Goal: Task Accomplishment & Management: Manage account settings

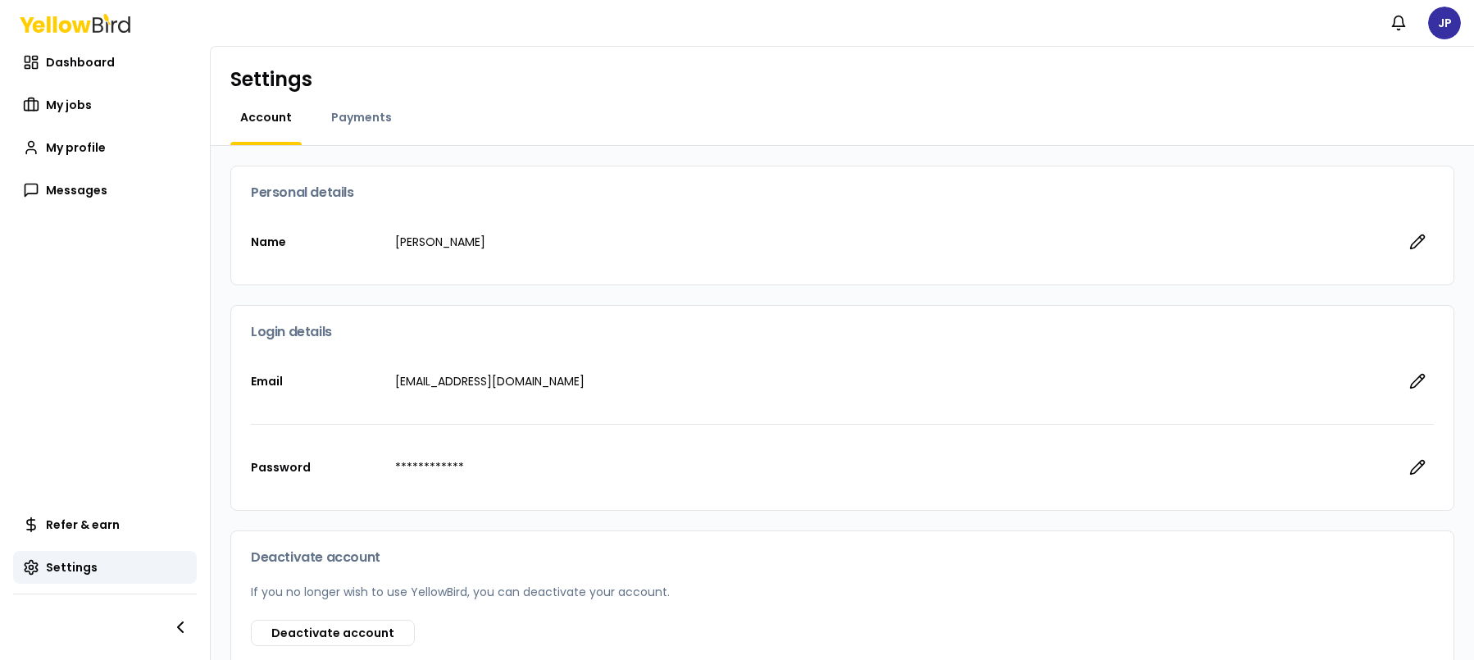
scroll to position [98, 0]
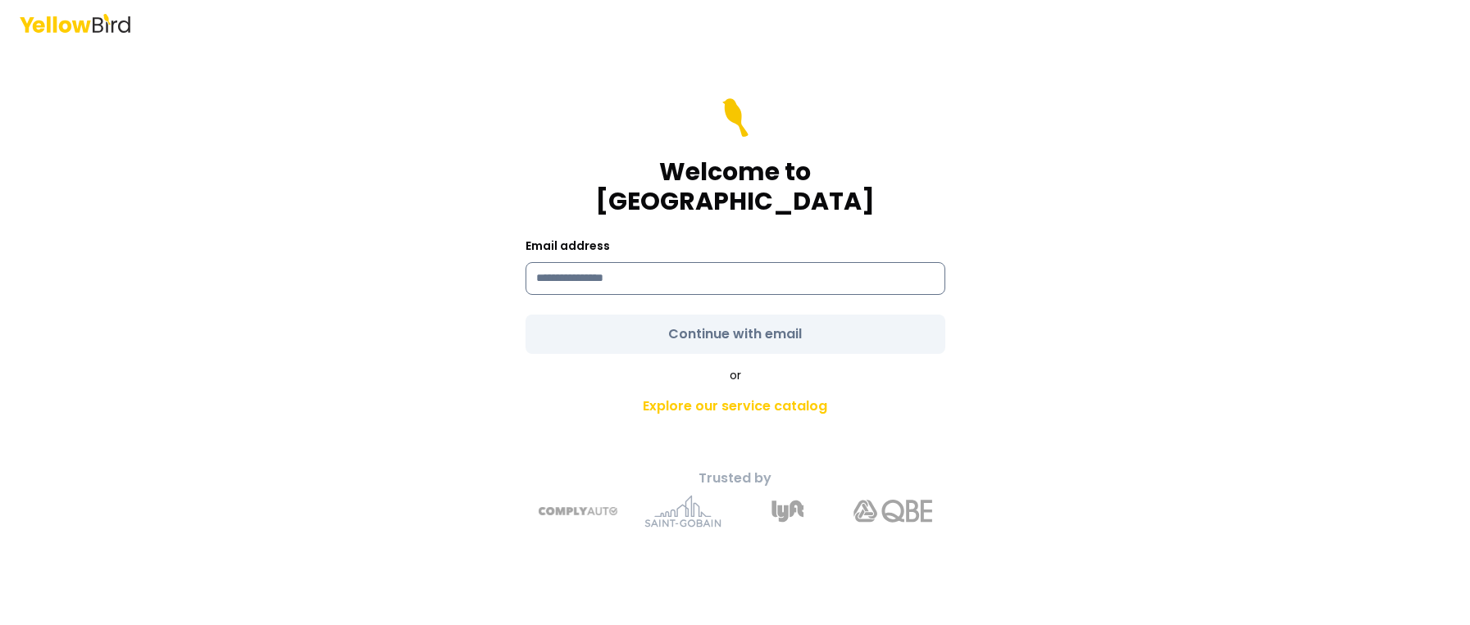
click at [617, 262] on input at bounding box center [735, 278] width 420 height 33
paste input "**********"
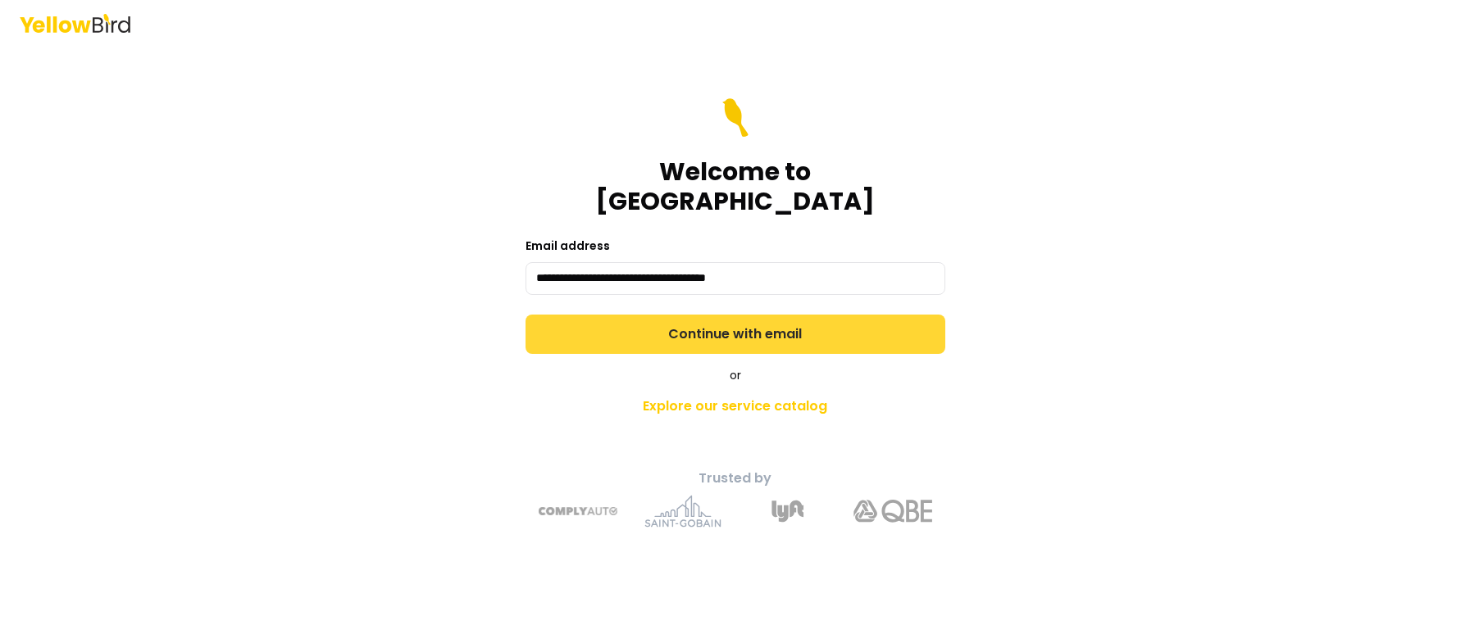
type input "**********"
click at [689, 318] on button "Continue with email" at bounding box center [735, 334] width 420 height 39
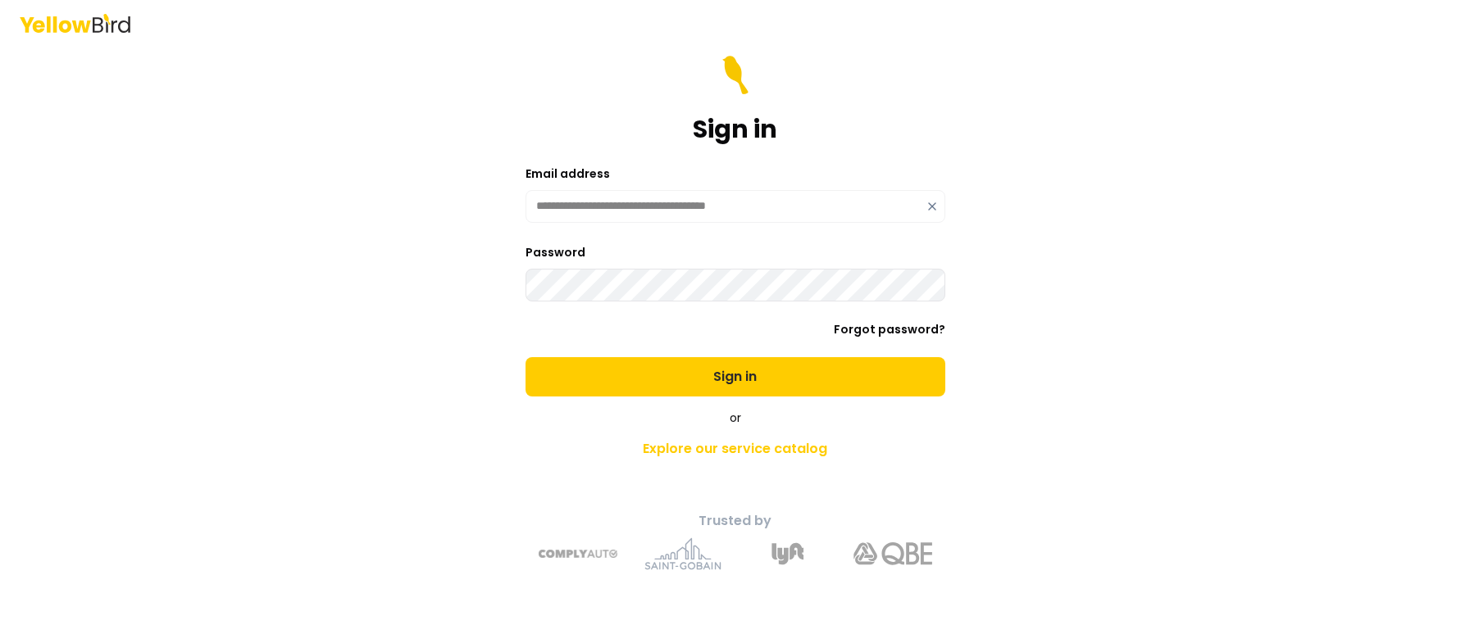
click at [525, 357] on button "Sign in" at bounding box center [735, 376] width 420 height 39
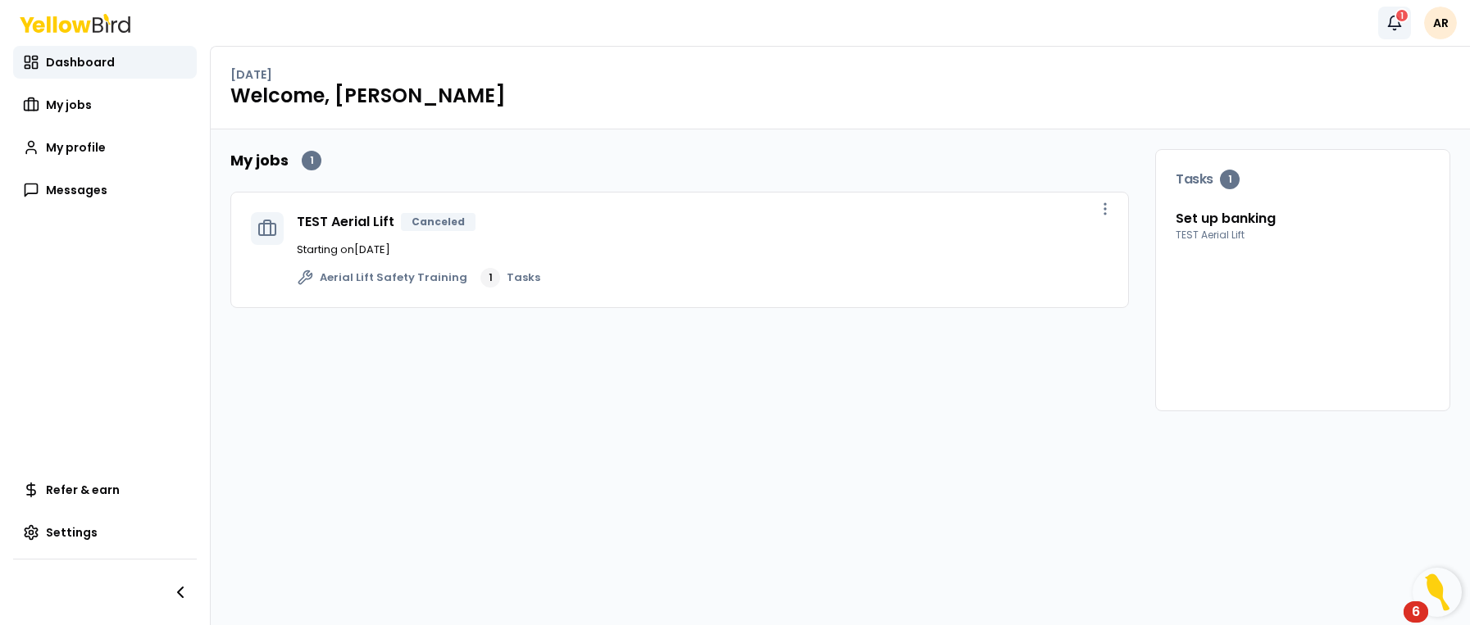
click at [1401, 21] on div "1" at bounding box center [1401, 15] width 15 height 15
click at [884, 68] on div "Thursday, August 14" at bounding box center [840, 74] width 1220 height 16
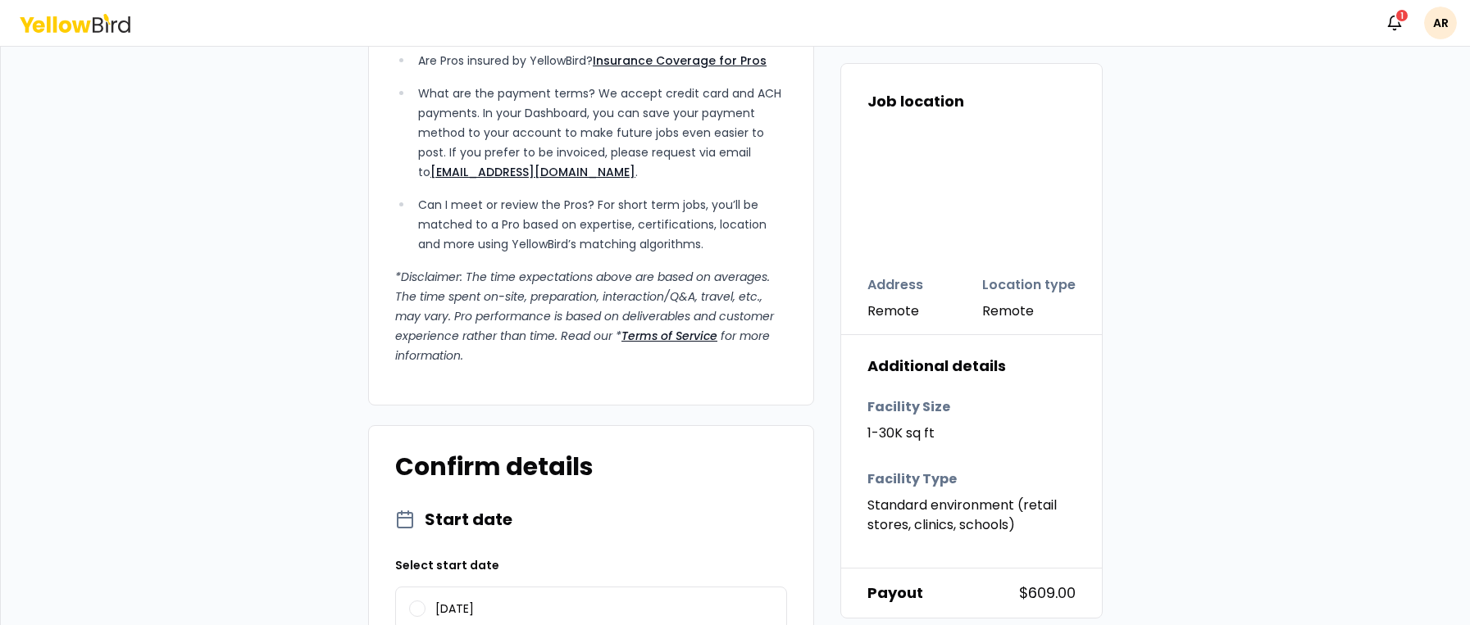
scroll to position [1600, 0]
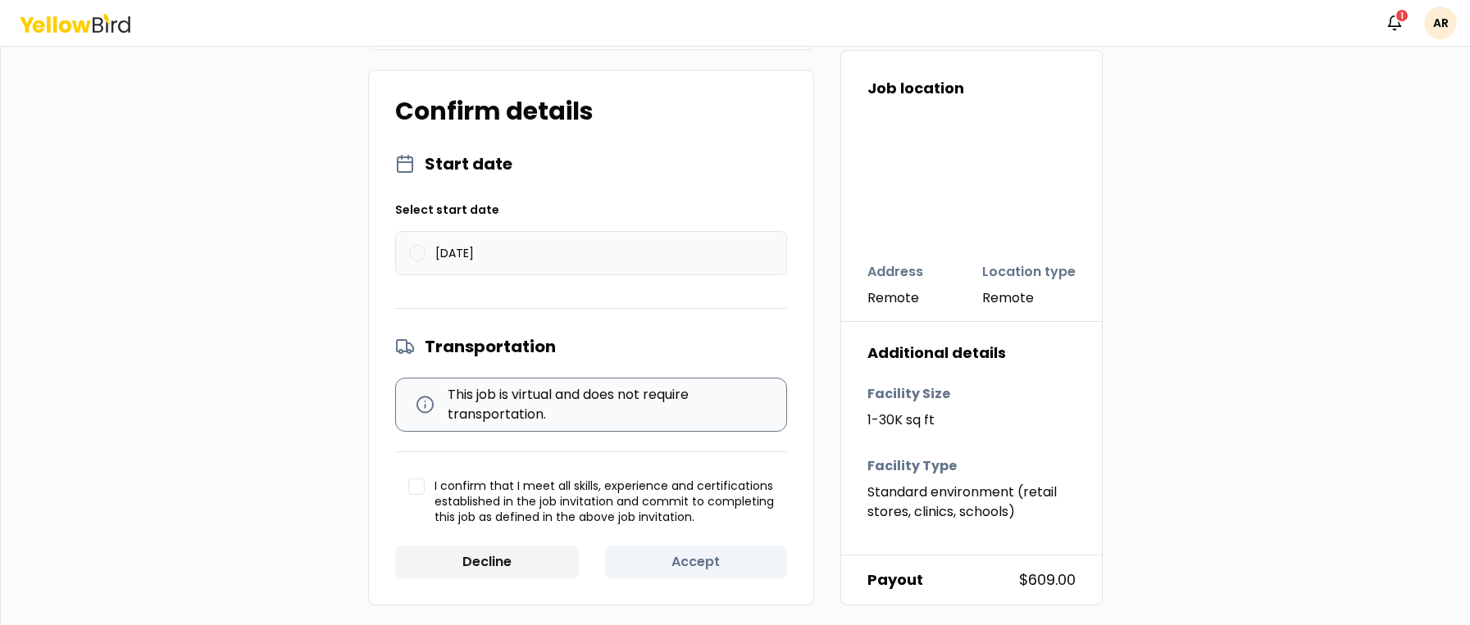
click at [412, 258] on button "[DATE]" at bounding box center [417, 253] width 16 height 16
click at [413, 490] on button "I confirm that I meet all skills, experience and certifications established in …" at bounding box center [416, 487] width 16 height 16
click at [685, 569] on button "Accept" at bounding box center [696, 562] width 183 height 33
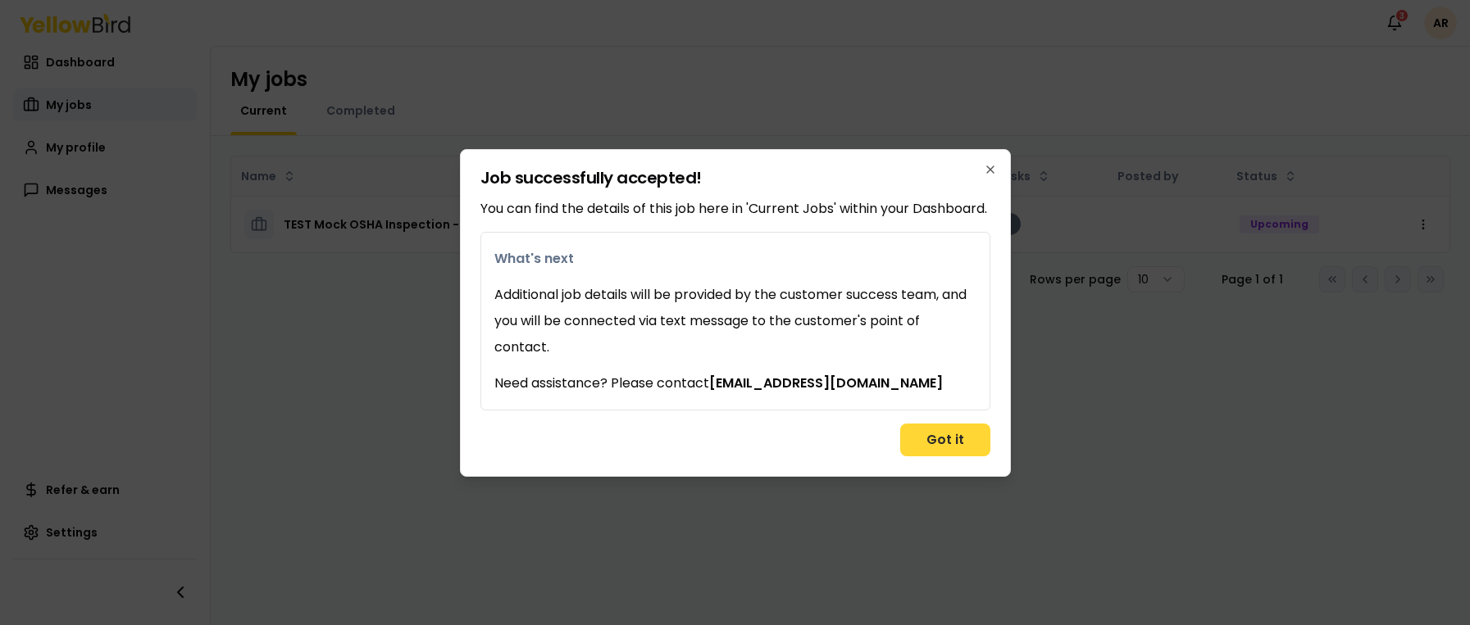
click at [938, 440] on button "Got it" at bounding box center [945, 440] width 90 height 33
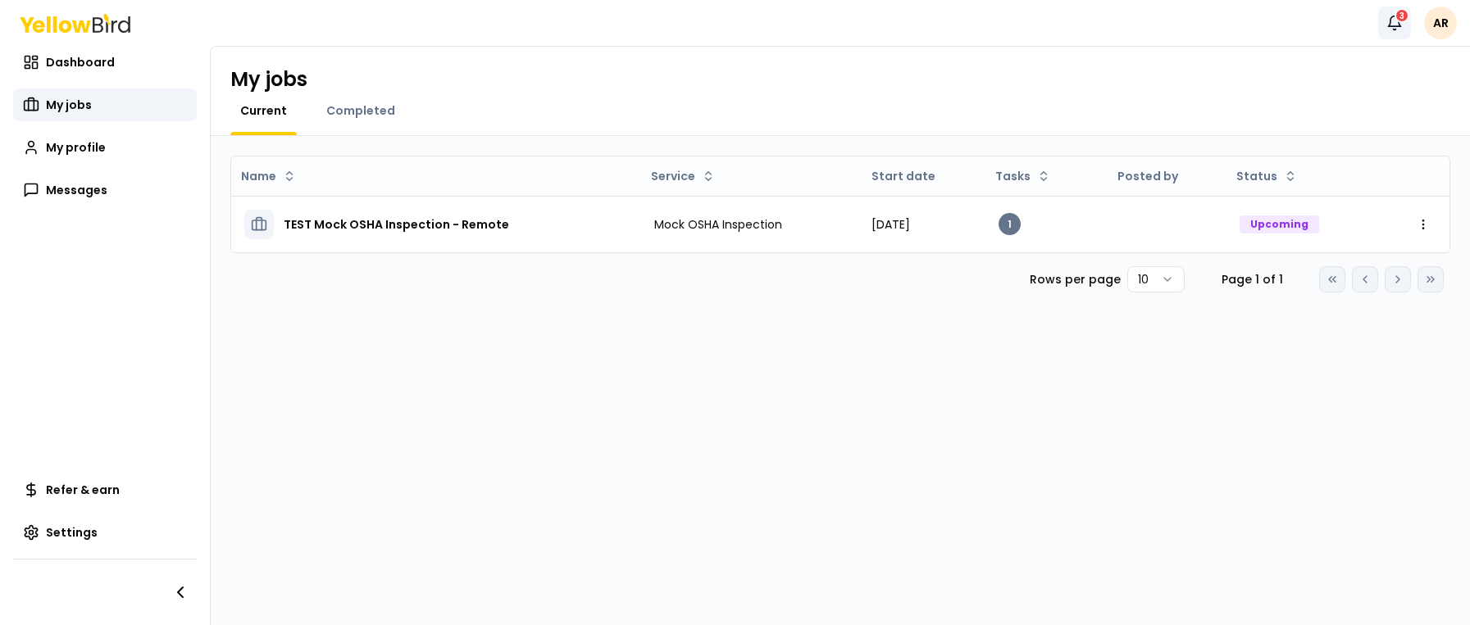
click at [1410, 18] on button "Notifications 3" at bounding box center [1394, 23] width 33 height 33
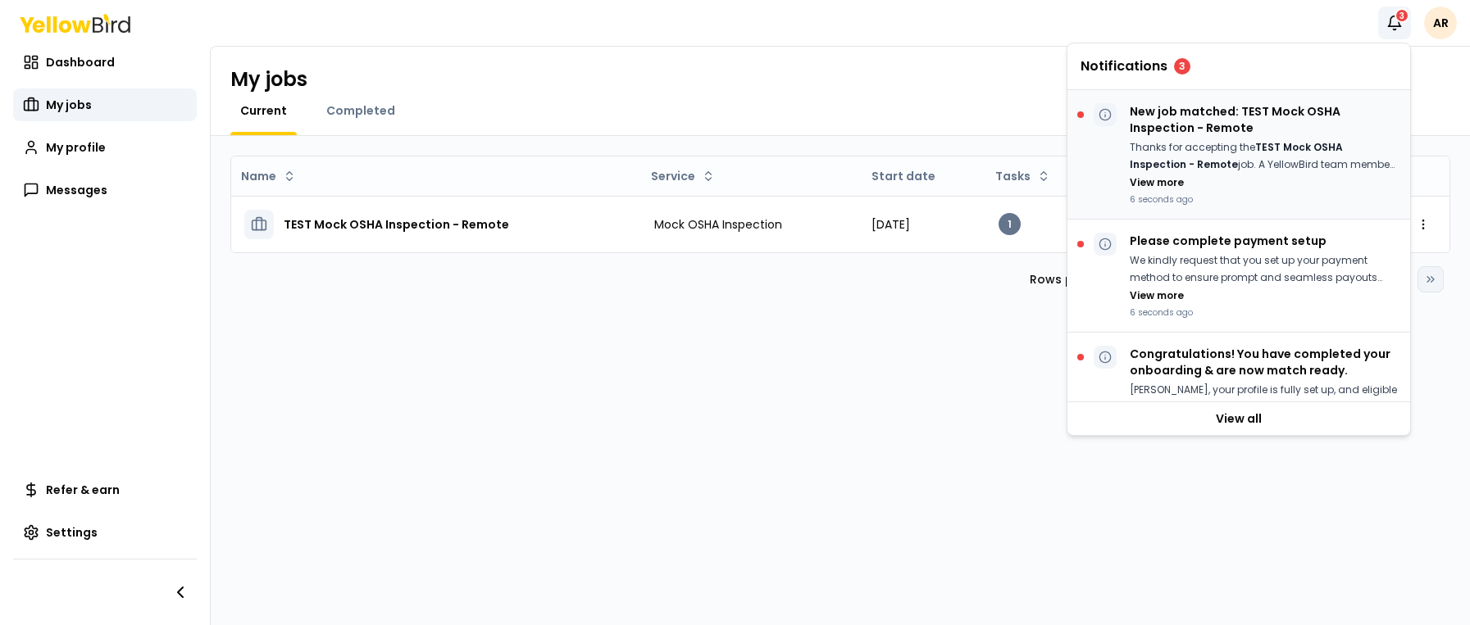
click at [1240, 197] on p "6 seconds ago" at bounding box center [1263, 199] width 267 height 12
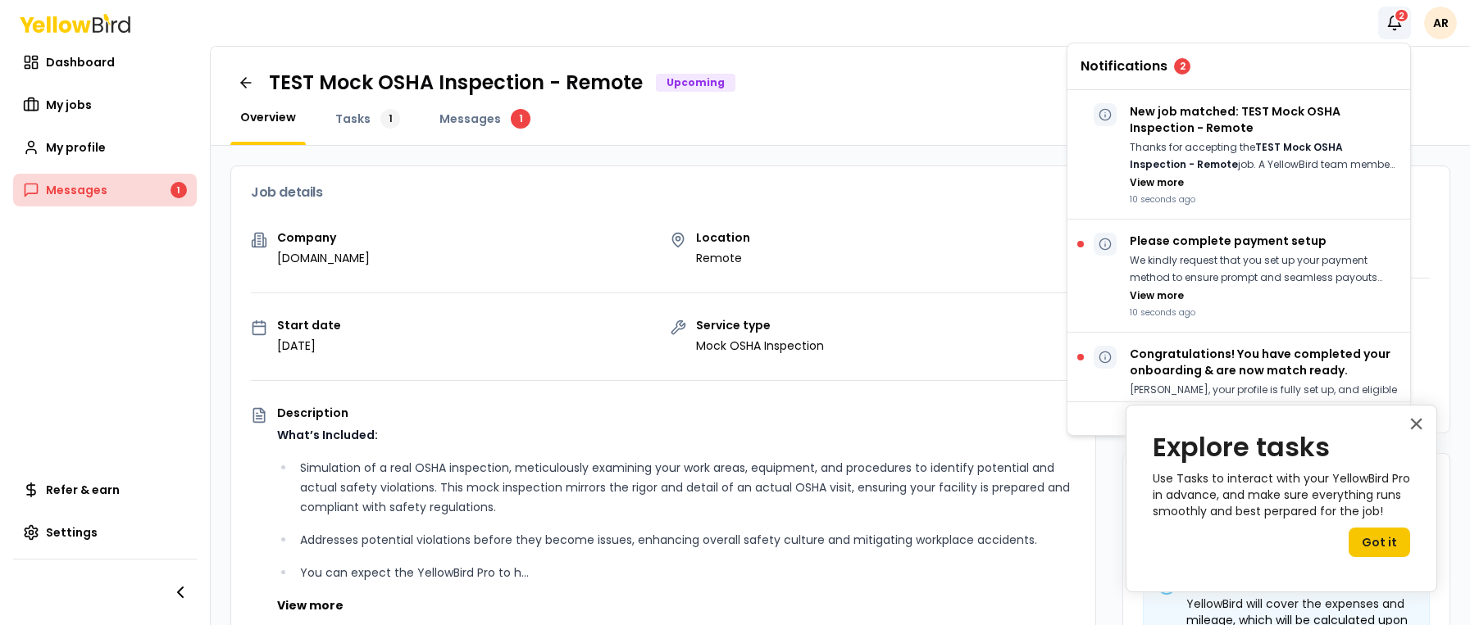
click at [132, 180] on link "Messages 1" at bounding box center [105, 190] width 184 height 33
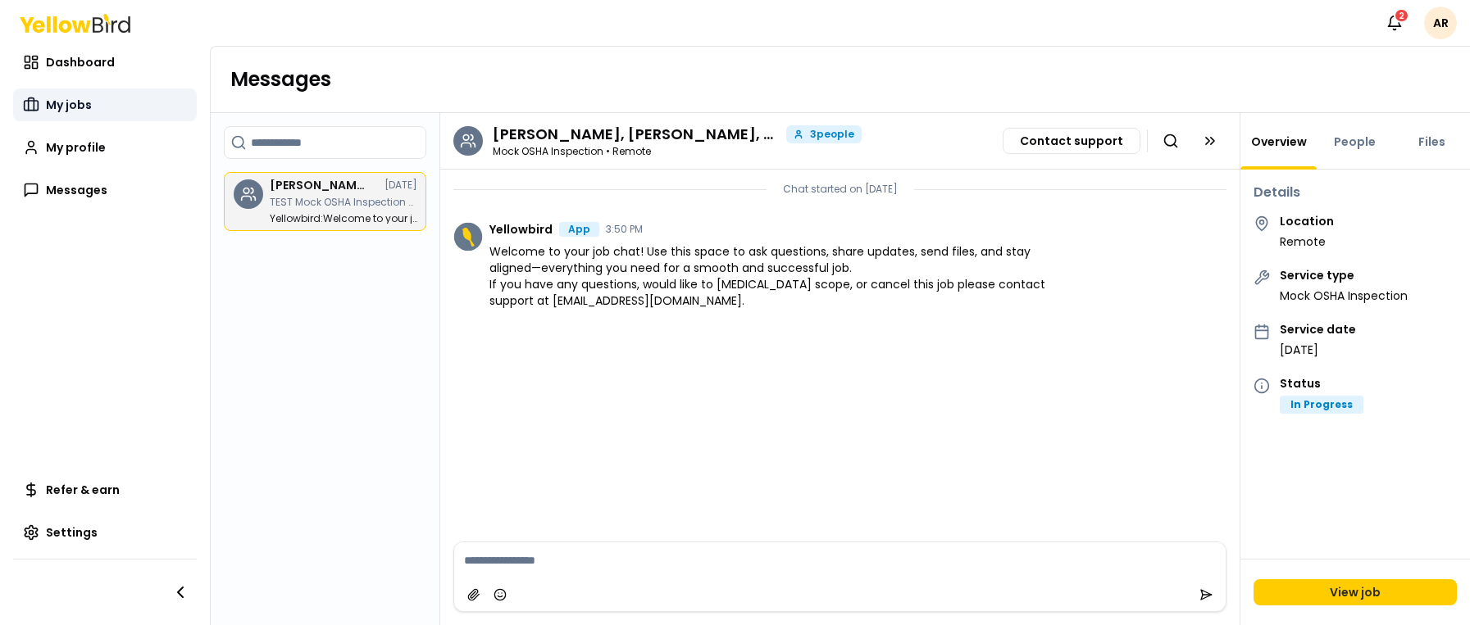
click at [99, 106] on link "My jobs" at bounding box center [105, 105] width 184 height 33
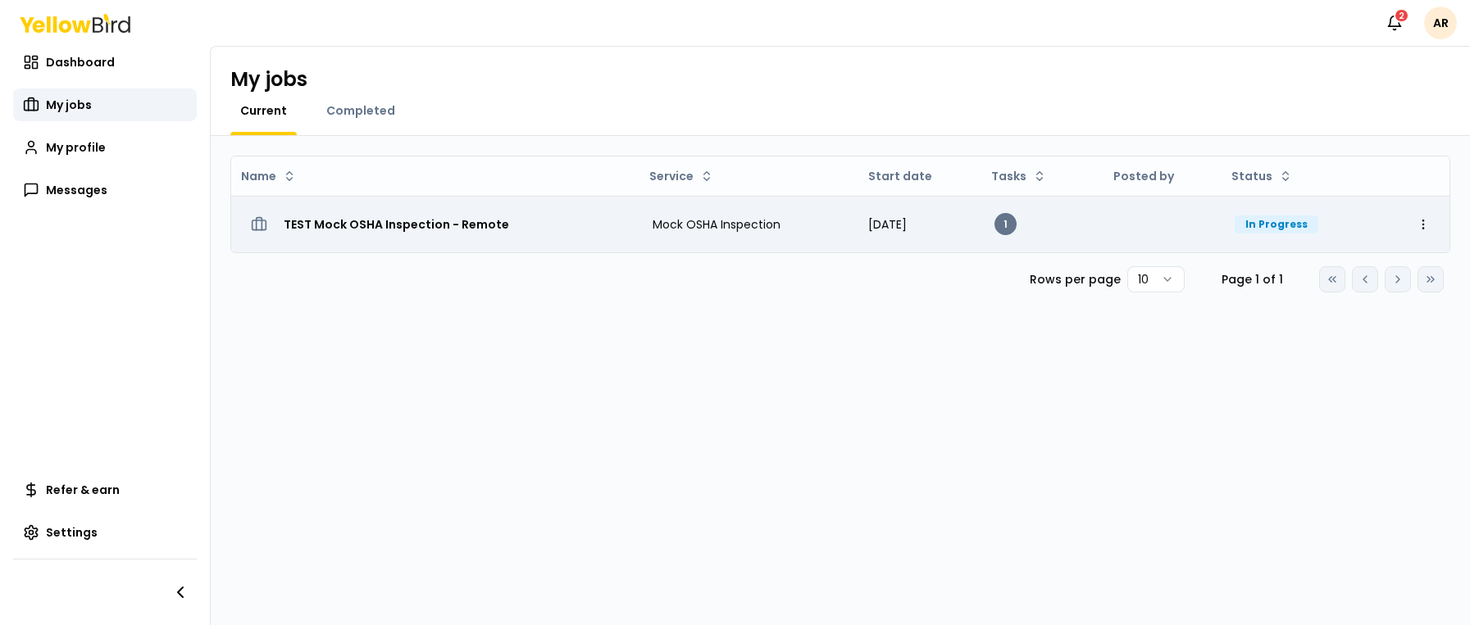
click at [562, 221] on div "TEST Mock OSHA Inspection - Remote" at bounding box center [435, 225] width 382 height 30
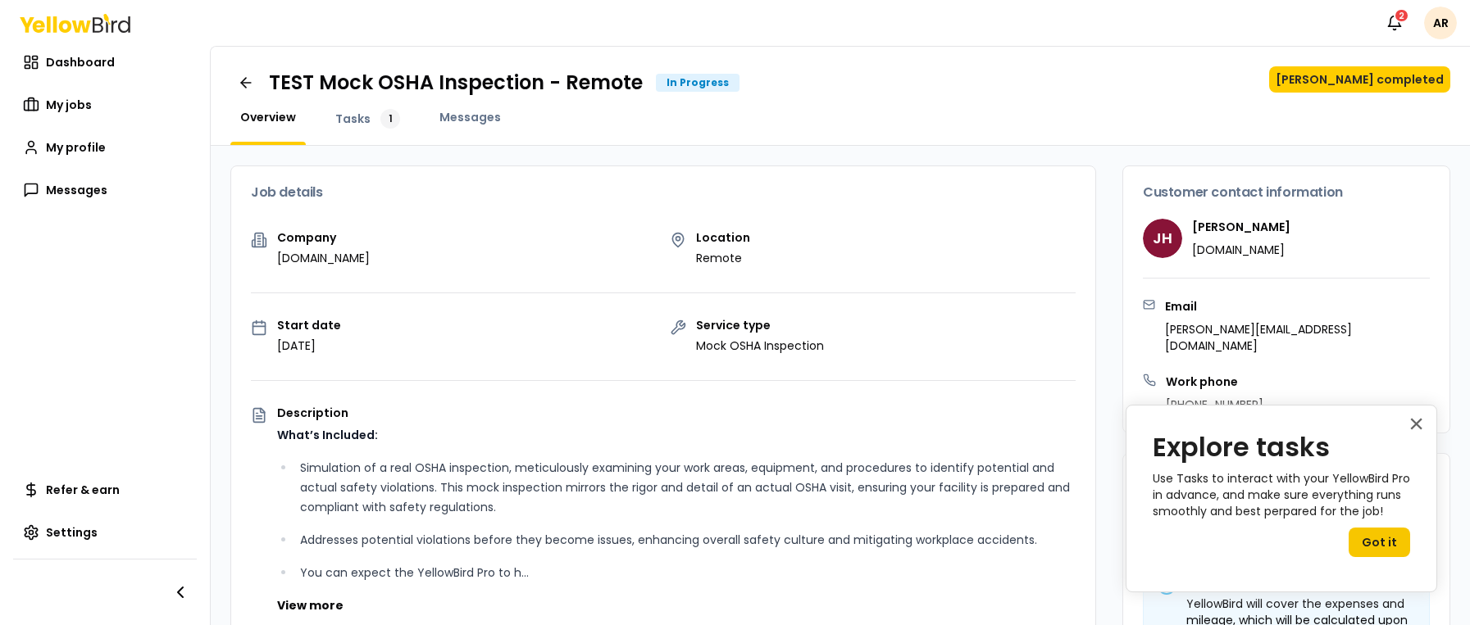
scroll to position [312, 0]
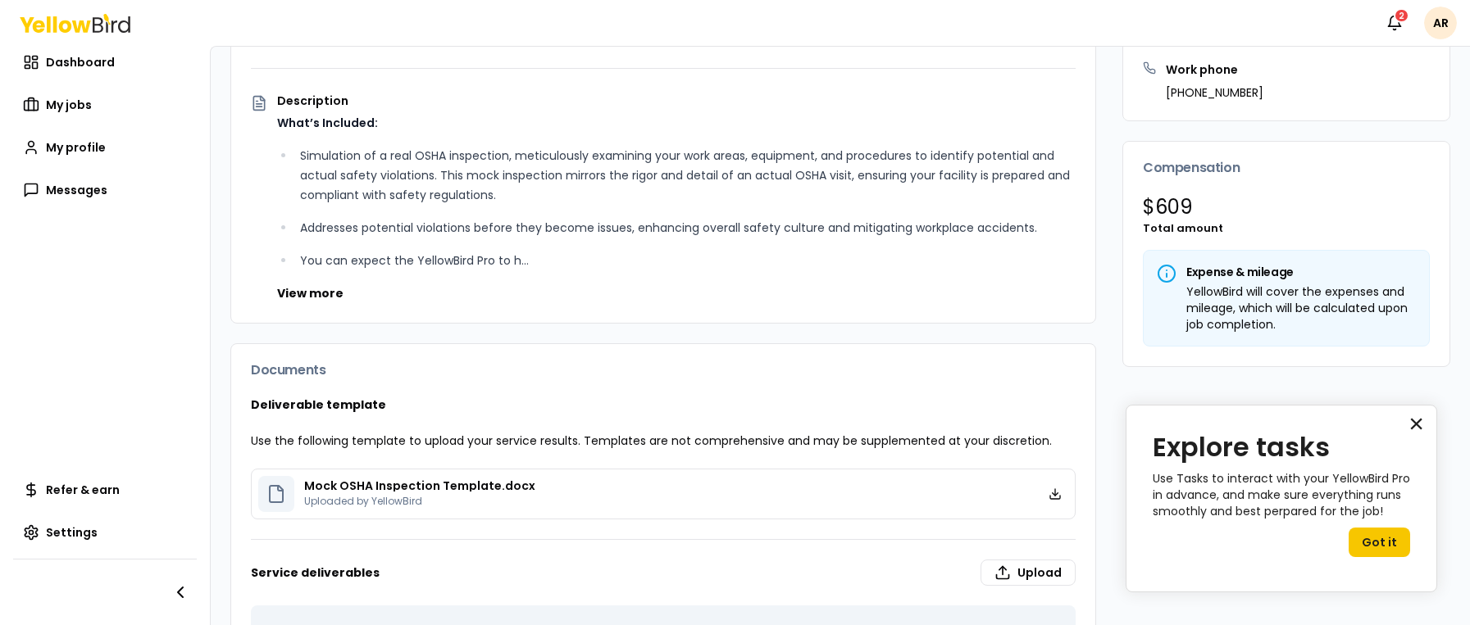
click at [1412, 426] on button "×" at bounding box center [1416, 424] width 16 height 26
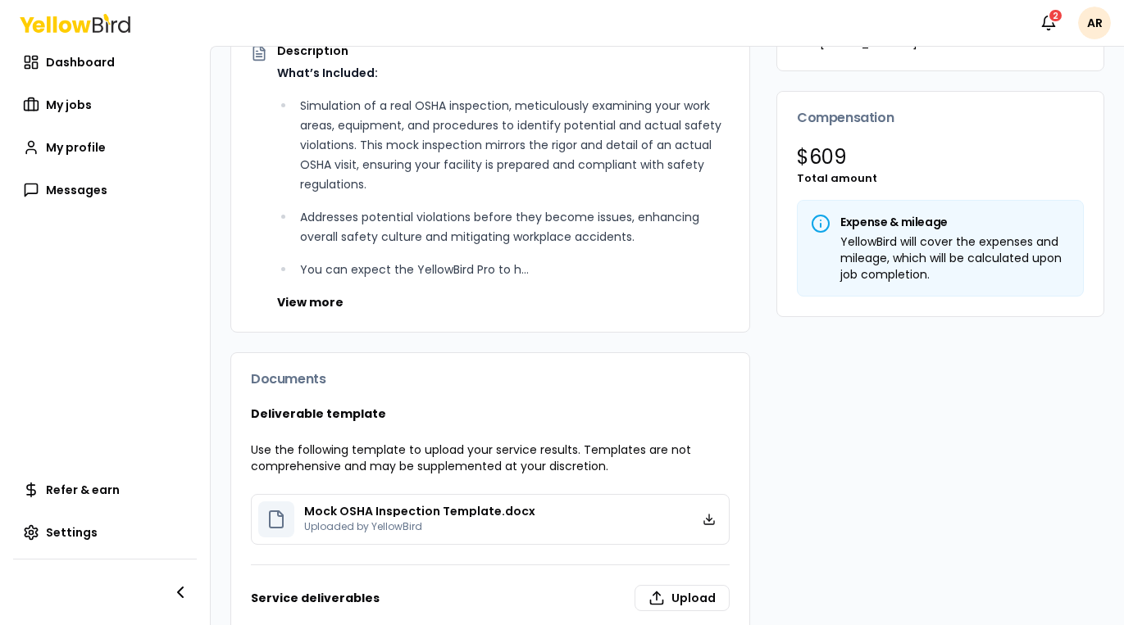
scroll to position [0, 0]
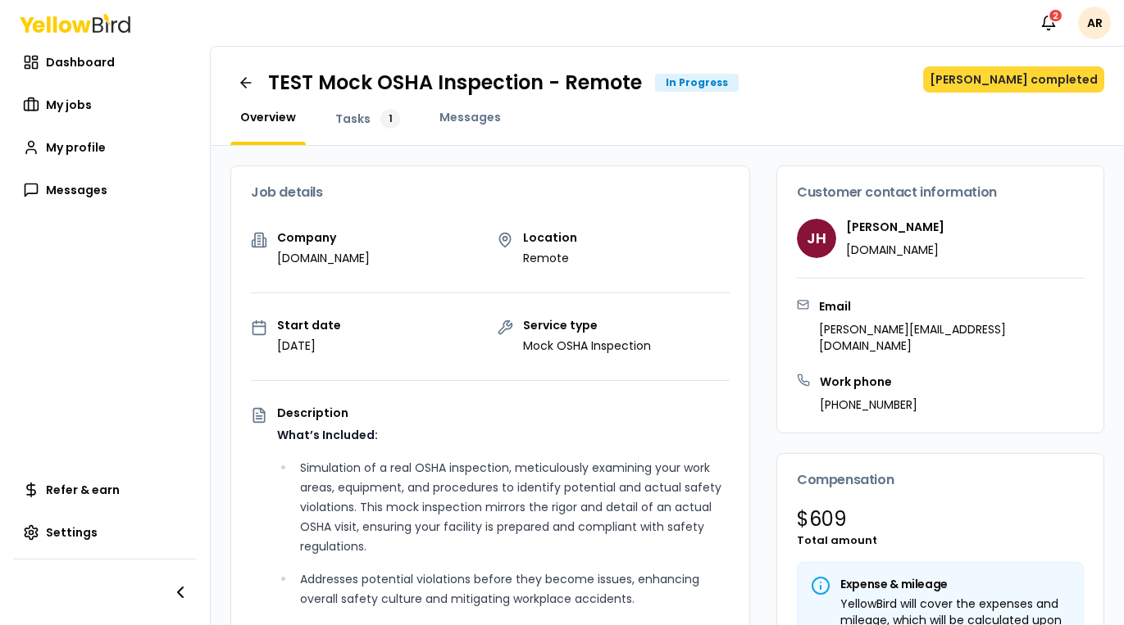
click at [1019, 81] on button "Mark job completed" at bounding box center [1013, 79] width 181 height 26
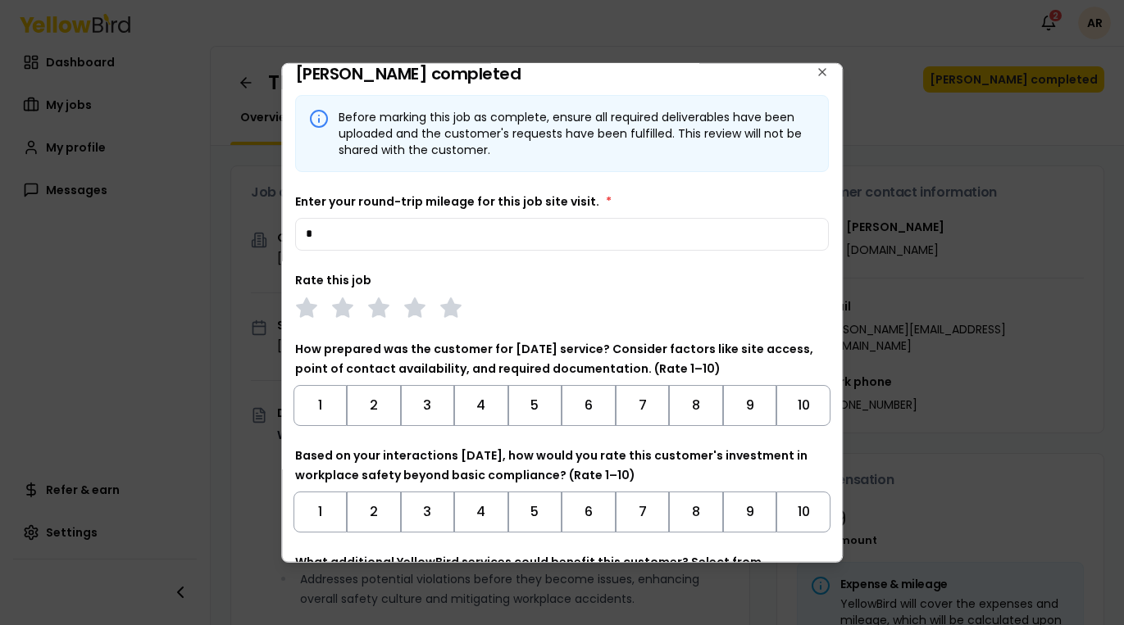
scroll to position [29, 0]
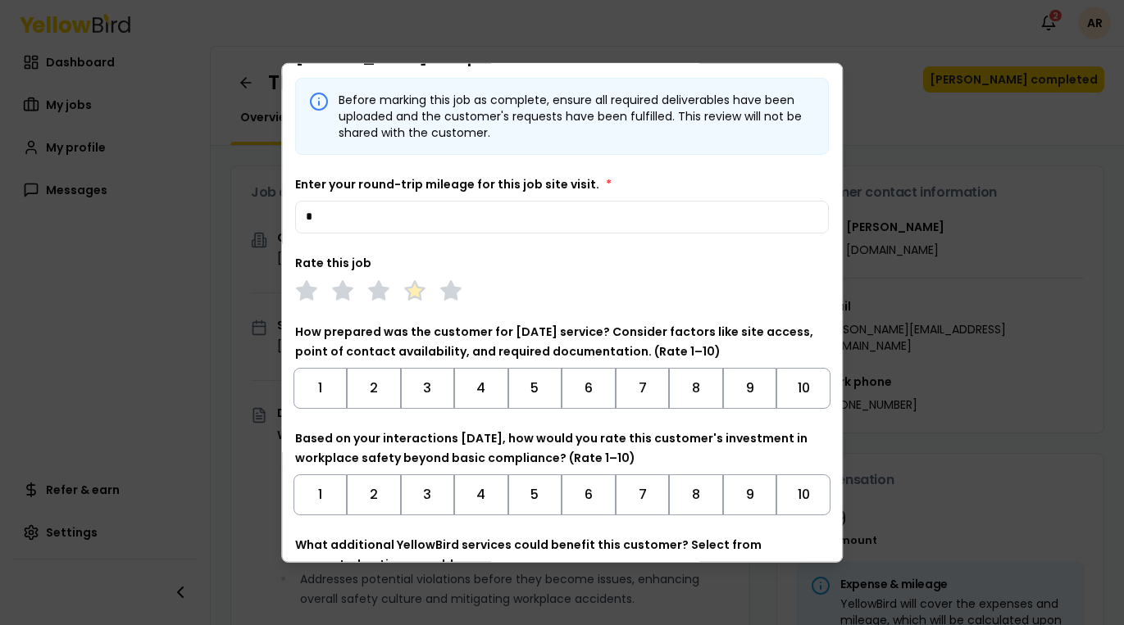
type input "*"
click at [423, 297] on icon at bounding box center [414, 290] width 23 height 23
click at [537, 381] on button "5" at bounding box center [535, 387] width 54 height 41
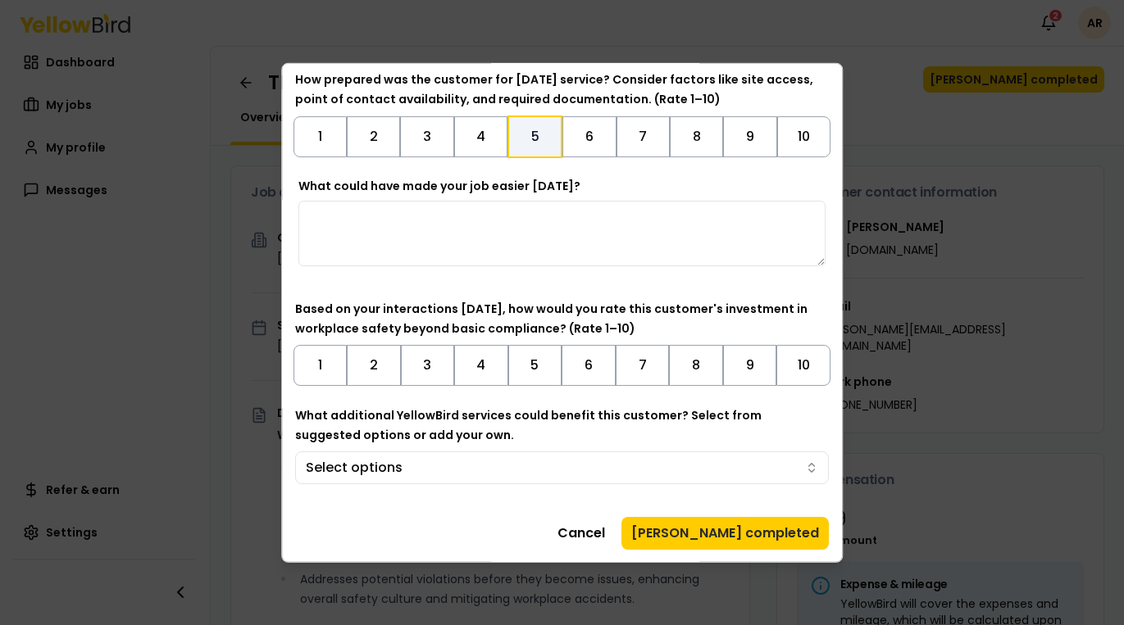
scroll to position [282, 0]
click at [544, 354] on button "5" at bounding box center [535, 363] width 54 height 41
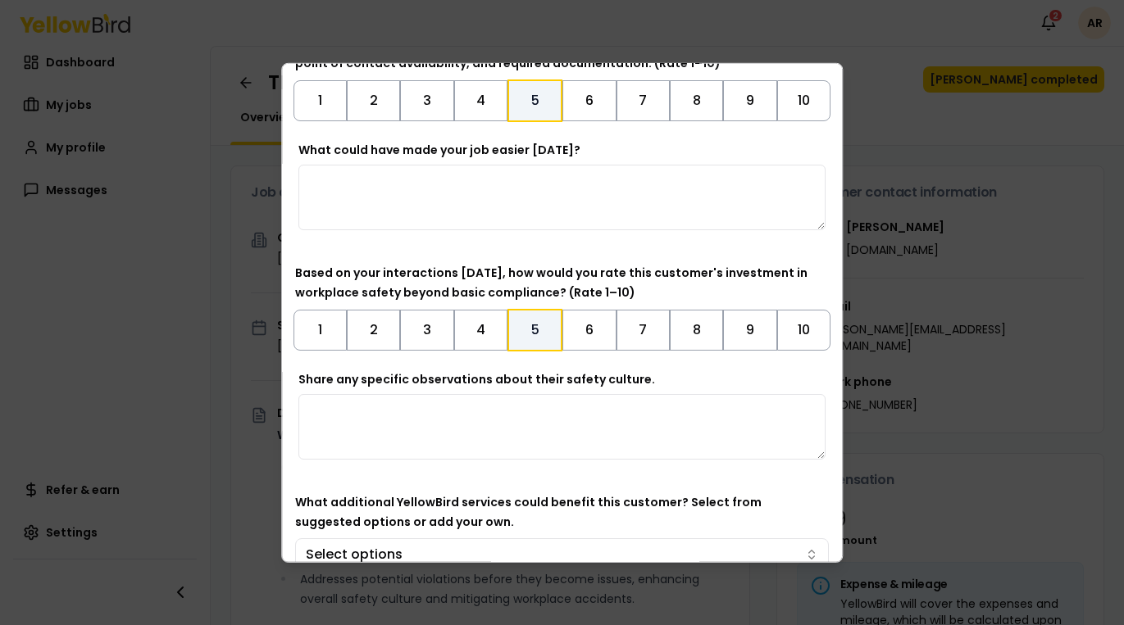
scroll to position [405, 0]
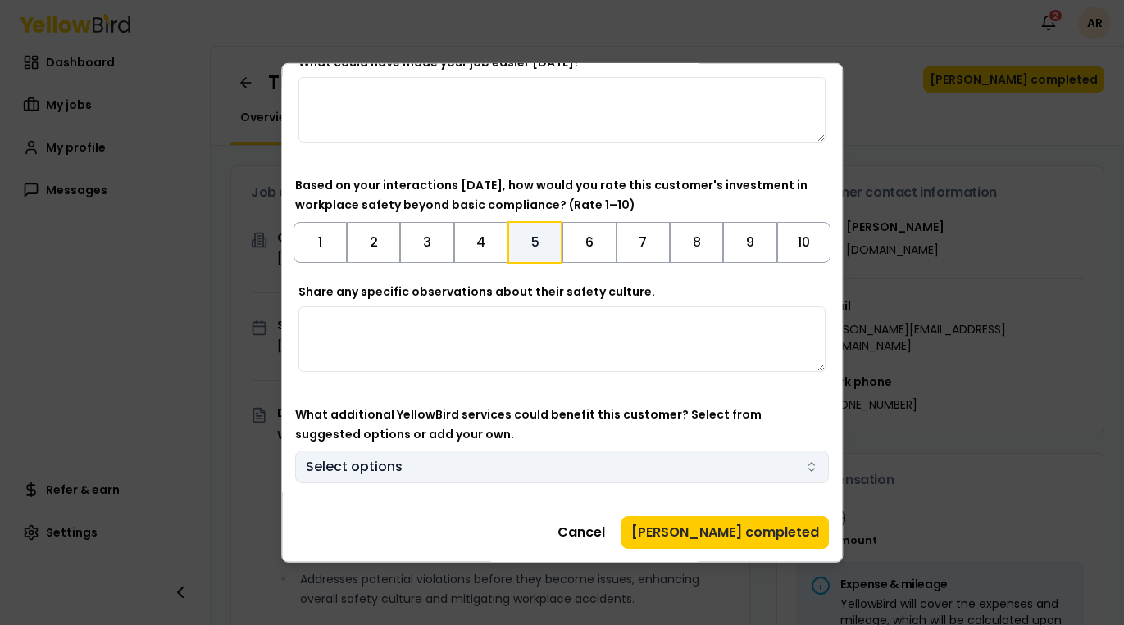
click at [593, 470] on body "Notifications 2 AR Dashboard My jobs My profile Messages Refer & earn Settings …" at bounding box center [562, 312] width 1124 height 625
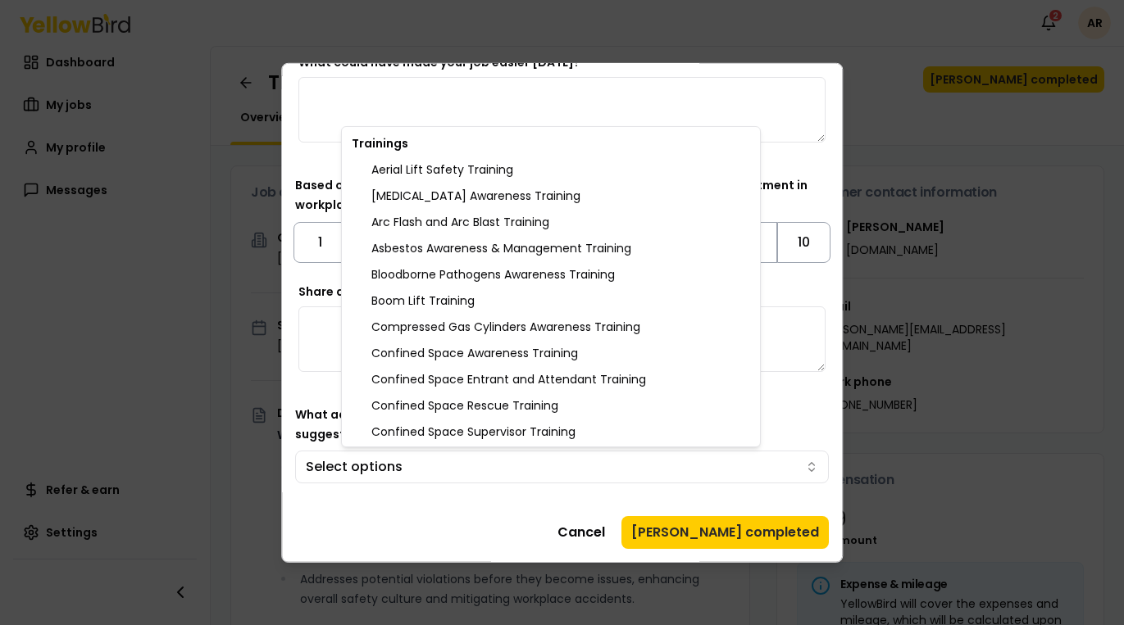
click at [443, 517] on body "Notifications 2 AR Dashboard My jobs My profile Messages Refer & earn Settings …" at bounding box center [562, 312] width 1124 height 625
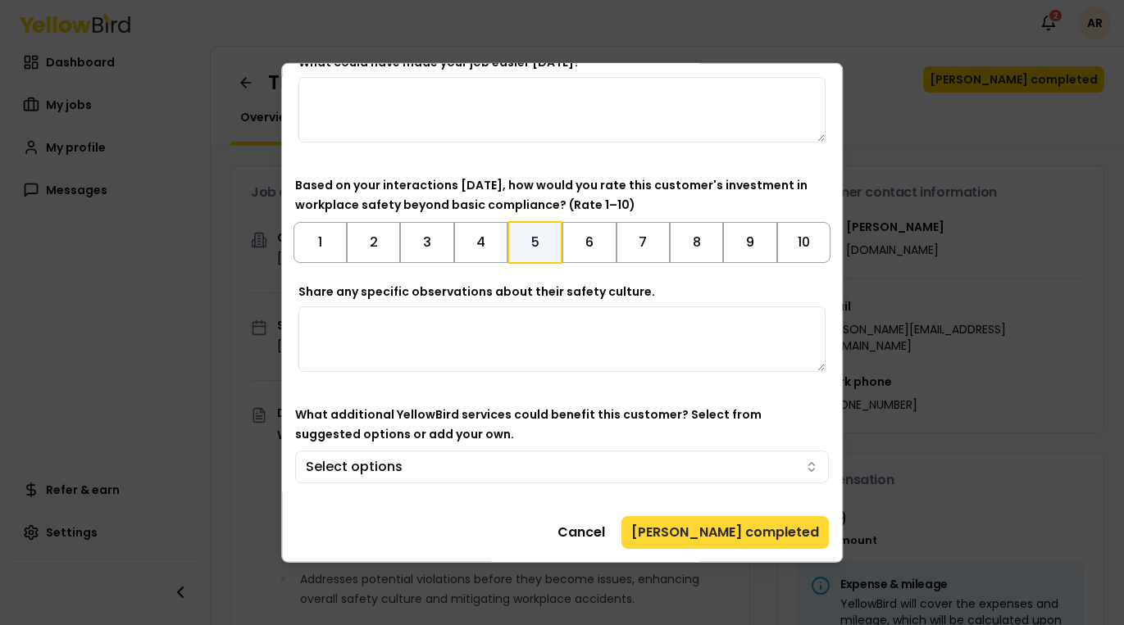
click at [753, 532] on button "Mark job completed" at bounding box center [724, 532] width 207 height 33
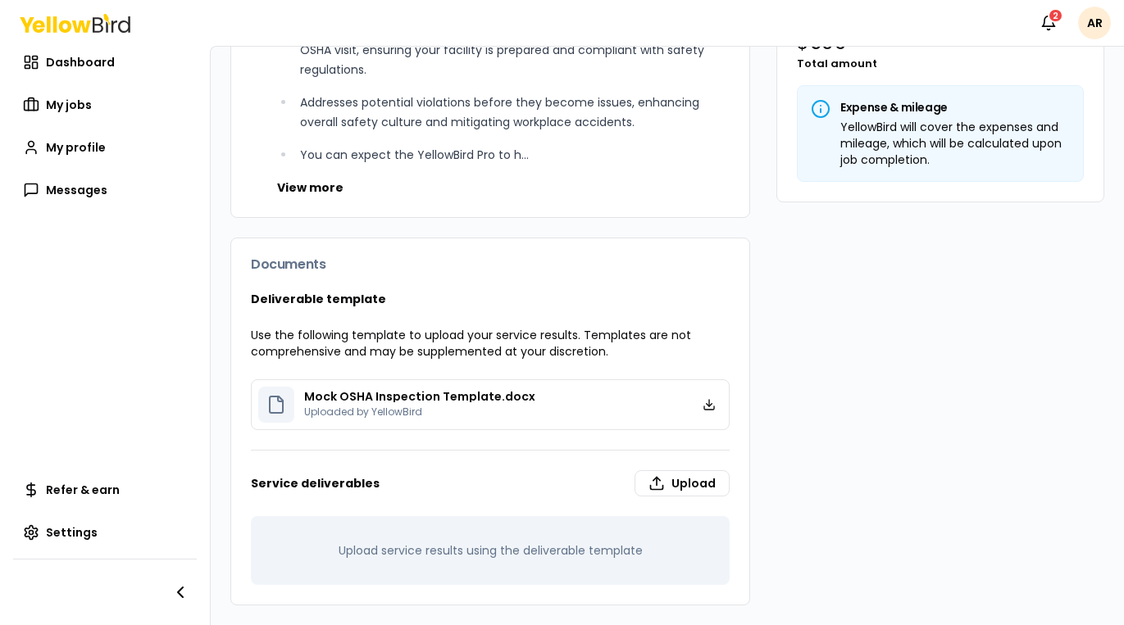
scroll to position [0, 0]
